Goal: Task Accomplishment & Management: Use online tool/utility

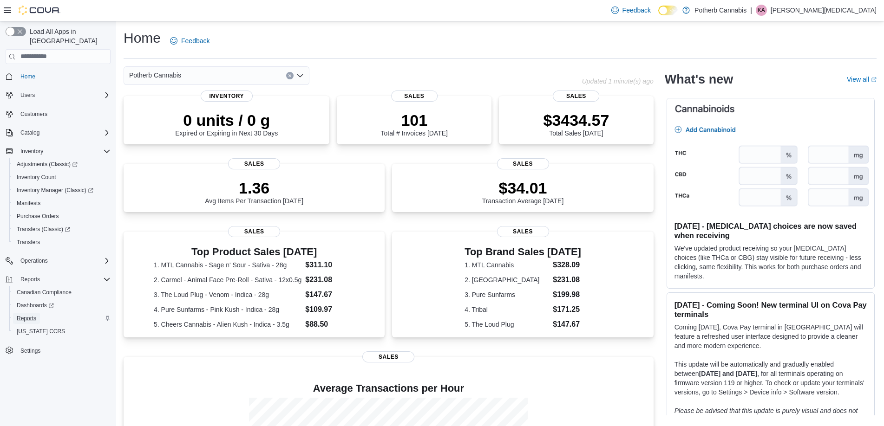
click at [33, 315] on span "Reports" at bounding box center [27, 318] width 20 height 7
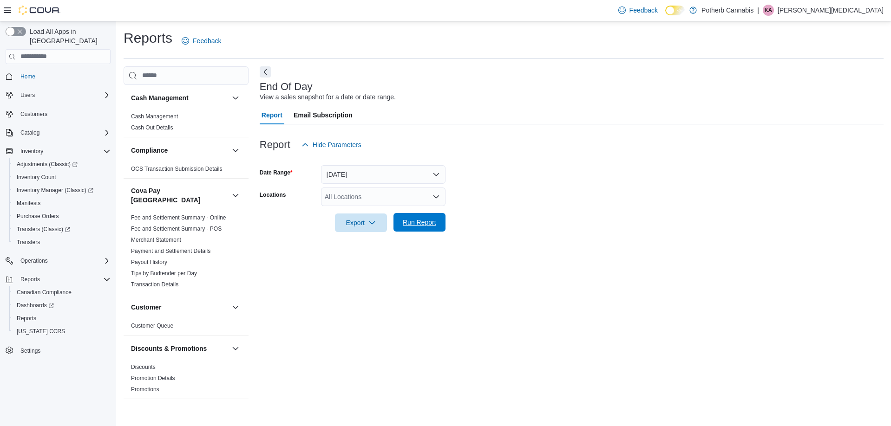
click at [412, 218] on span "Run Report" at bounding box center [419, 222] width 41 height 19
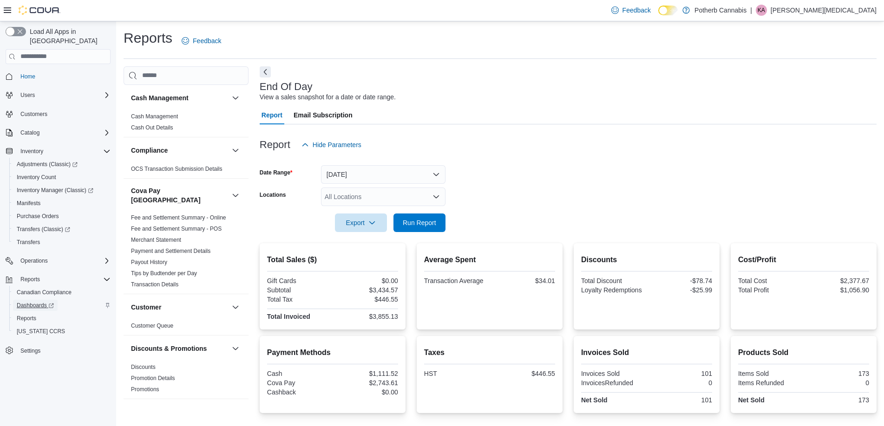
click at [27, 302] on span "Dashboards" at bounding box center [35, 305] width 37 height 7
